Goal: Understand process/instructions

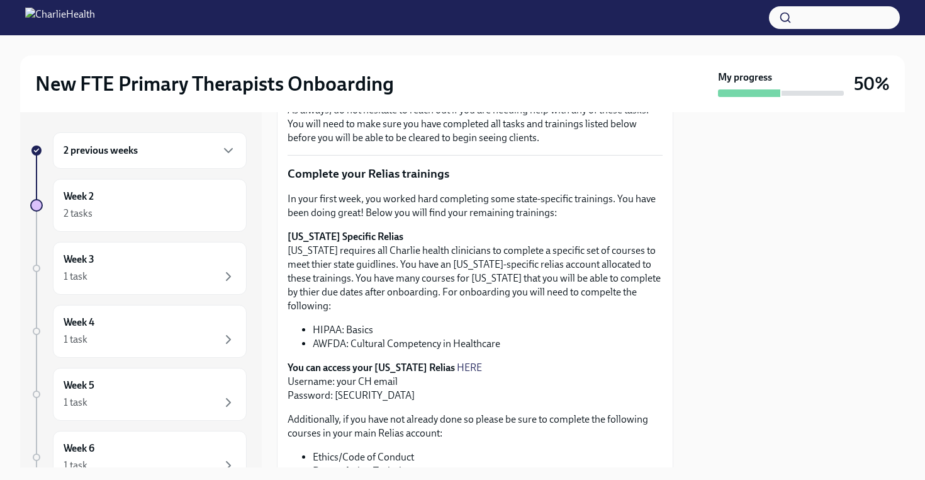
scroll to position [172, 0]
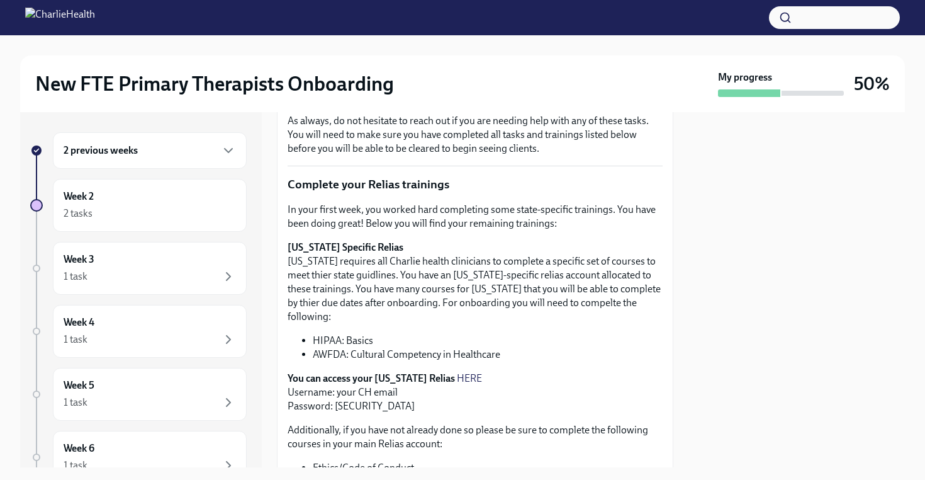
click at [458, 372] on link "HERE" at bounding box center [469, 378] width 25 height 12
drag, startPoint x: 363, startPoint y: 391, endPoint x: 334, endPoint y: 392, distance: 28.3
click at [334, 392] on p "You can access your [US_STATE] Relias HERE Username: your CH email Password: [S…" at bounding box center [475, 392] width 375 height 42
copy p "ch1234"
click at [438, 271] on p "[US_STATE] Specific Relias [US_STATE] requires all Charlie health clinicians to…" at bounding box center [475, 281] width 375 height 83
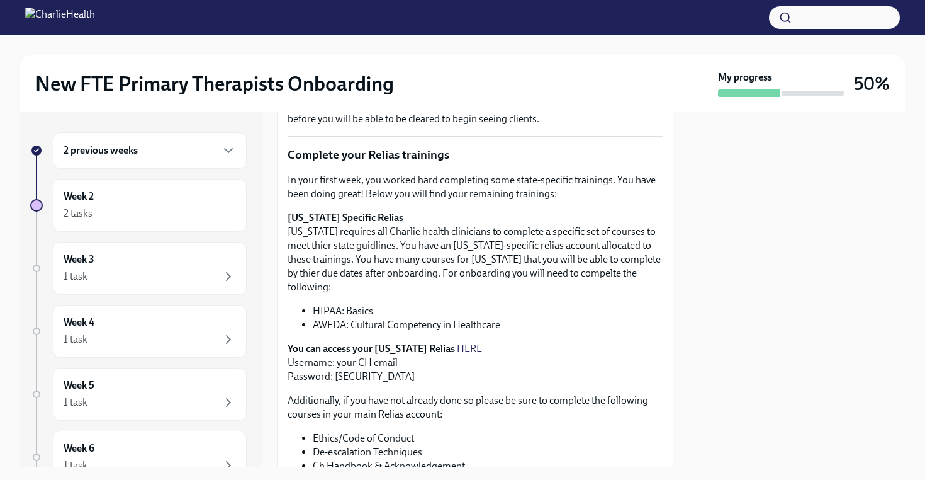
scroll to position [200, 0]
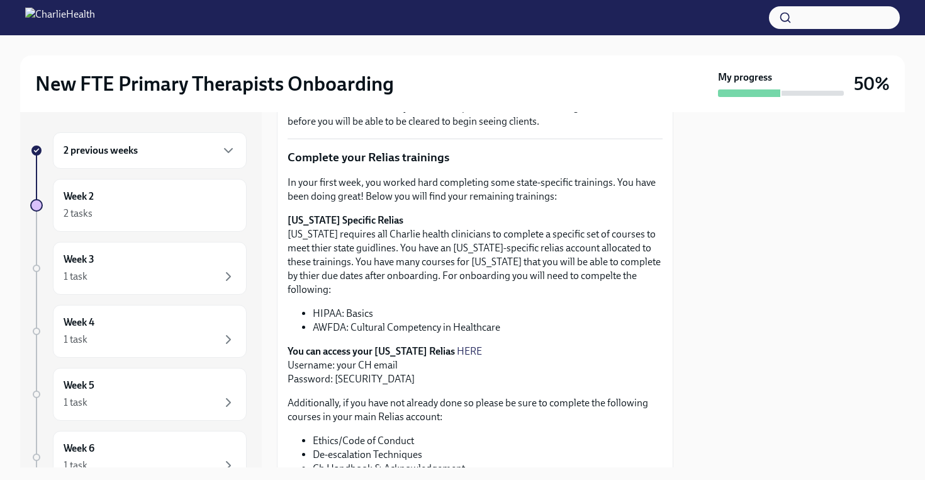
click at [458, 345] on link "HERE" at bounding box center [469, 351] width 25 height 12
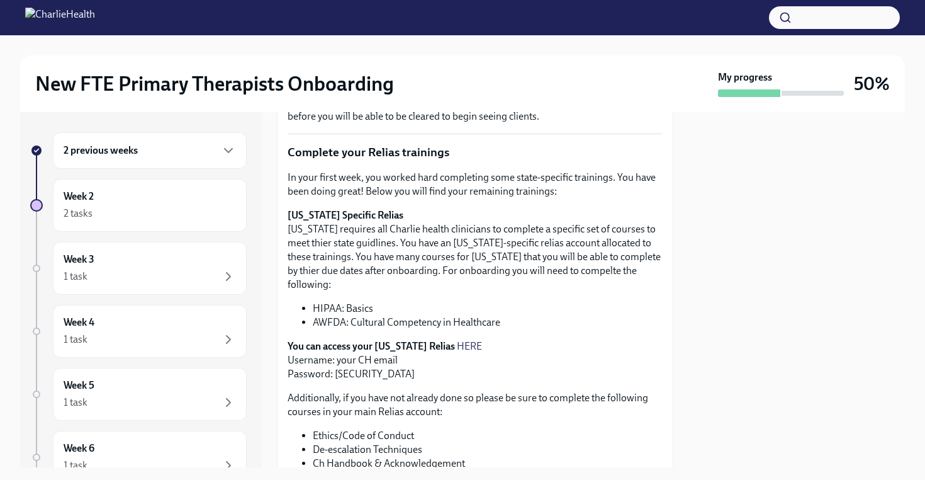
scroll to position [201, 0]
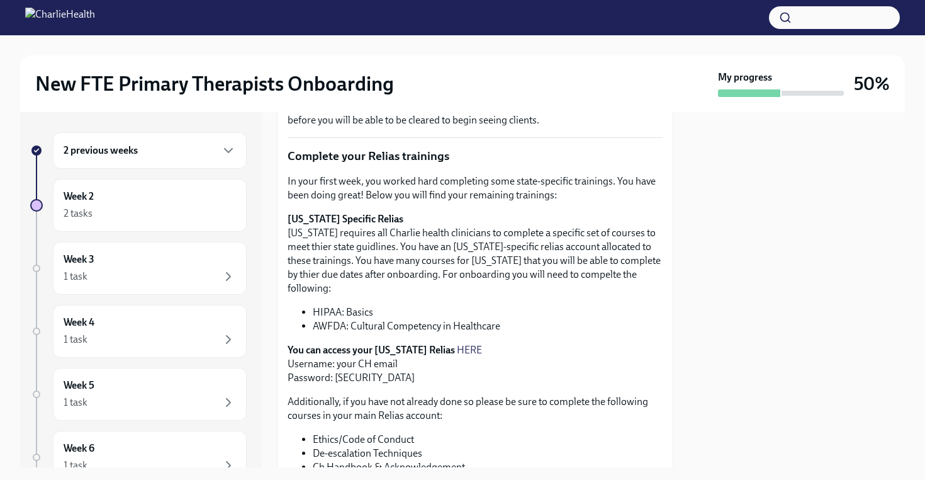
click at [460, 344] on link "HERE" at bounding box center [469, 350] width 25 height 12
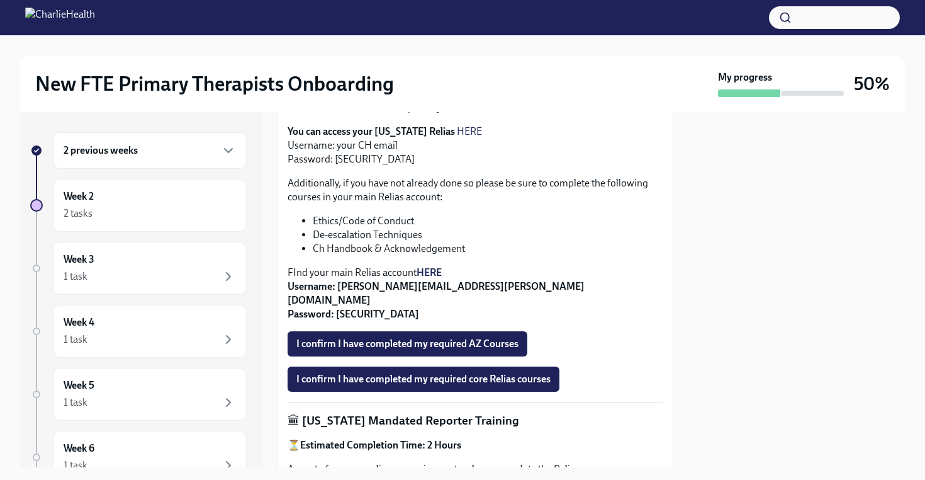
scroll to position [0, 0]
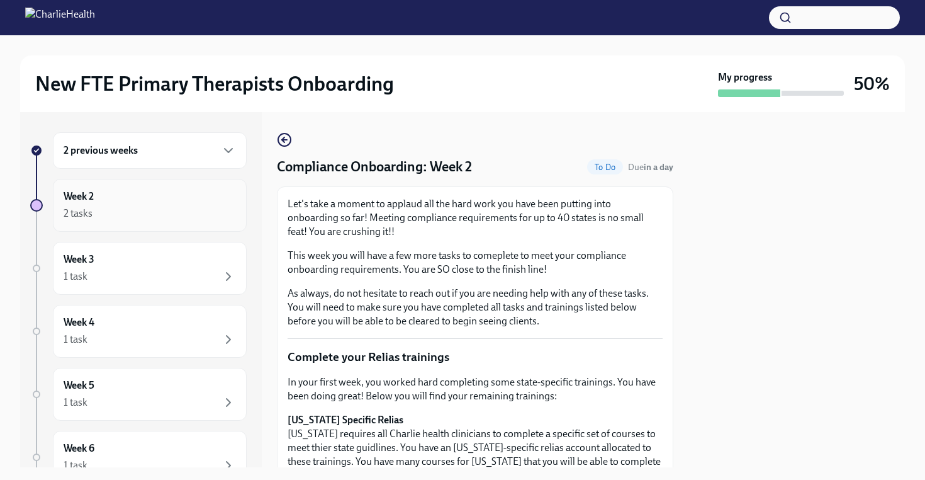
click at [217, 194] on div "Week 2 2 tasks" at bounding box center [150, 204] width 172 height 31
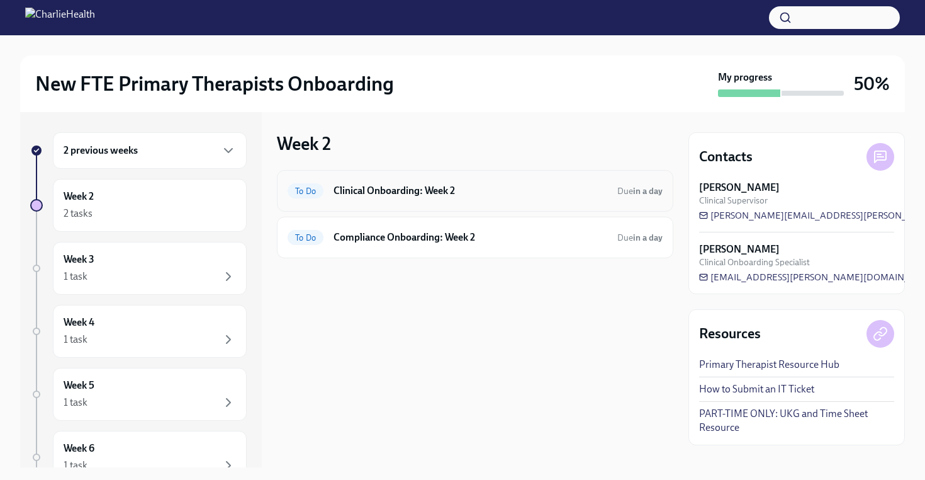
click at [451, 194] on h6 "Clinical Onboarding: Week 2" at bounding box center [471, 191] width 274 height 14
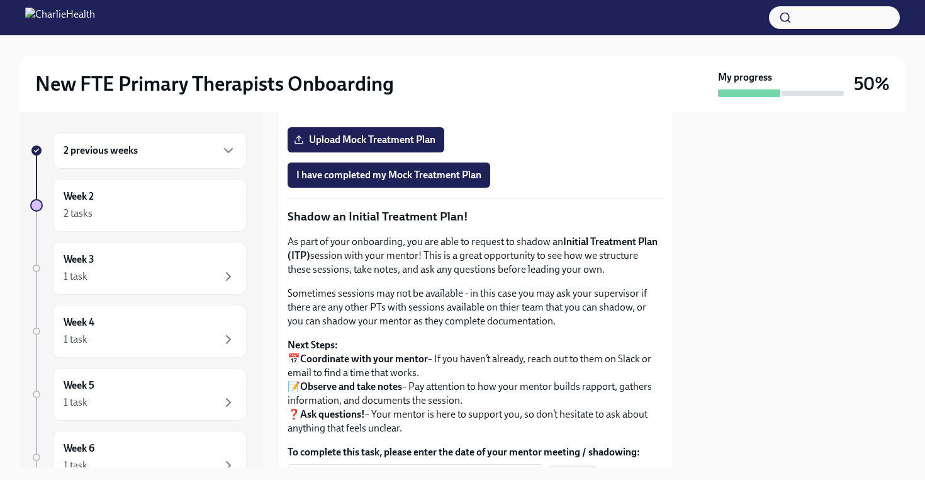
scroll to position [1090, 0]
click at [417, 111] on span "Onboarding Mock Treatment Plan" at bounding box center [376, 105] width 160 height 13
